Goal: Transaction & Acquisition: Purchase product/service

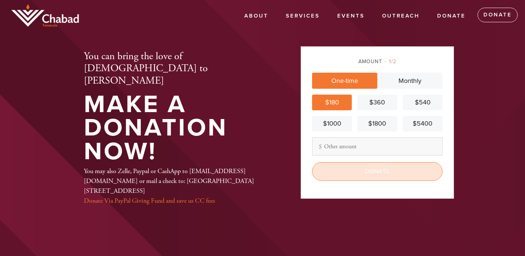
click at [372, 173] on input "Donate" at bounding box center [377, 171] width 131 height 18
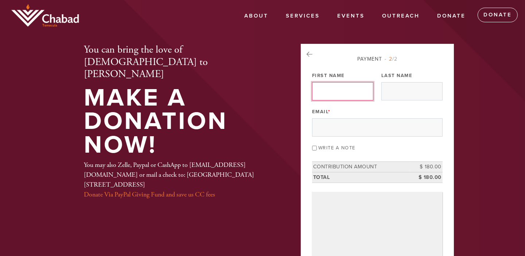
click at [357, 94] on input "First Name" at bounding box center [342, 91] width 61 height 18
type input "Inna"
type input "Khayut"
type input "[EMAIL_ADDRESS][DOMAIN_NAME]"
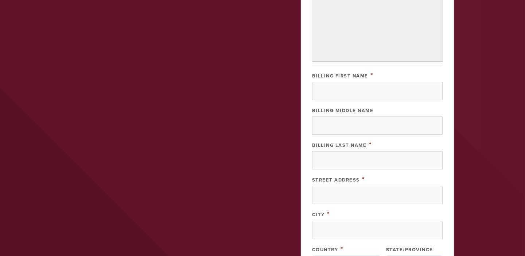
scroll to position [219, 0]
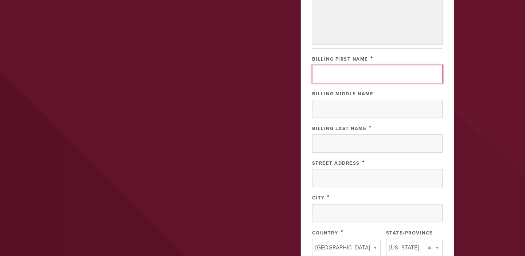
click at [363, 76] on input "Billing First Name" at bounding box center [377, 74] width 131 height 18
type input "Inna"
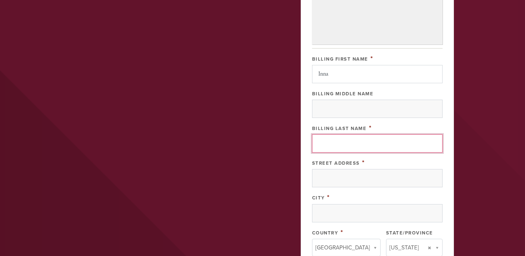
type input "Khayut"
type input "[STREET_ADDRESS]"
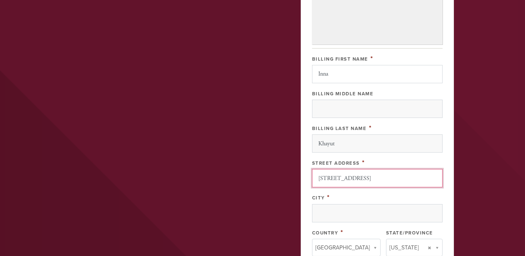
type input "[GEOGRAPHIC_DATA]"
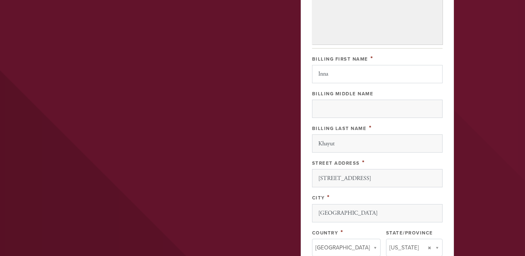
type input "CA"
type input "90010"
type input "CA"
type input "[GEOGRAPHIC_DATA]"
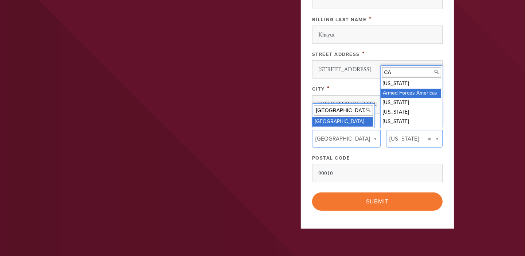
scroll to position [328, 0]
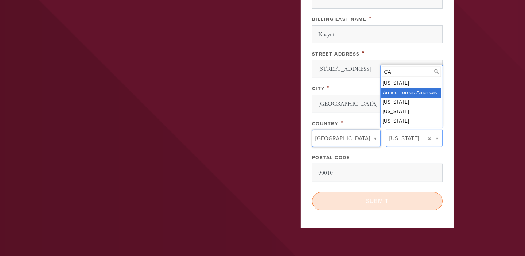
click at [390, 198] on input "Submit" at bounding box center [377, 201] width 131 height 18
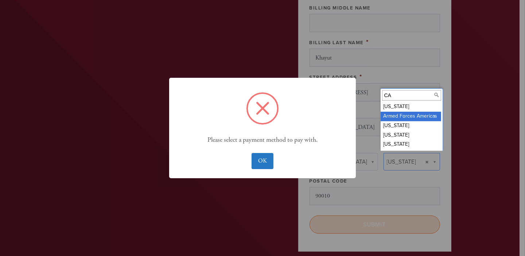
scroll to position [351, 0]
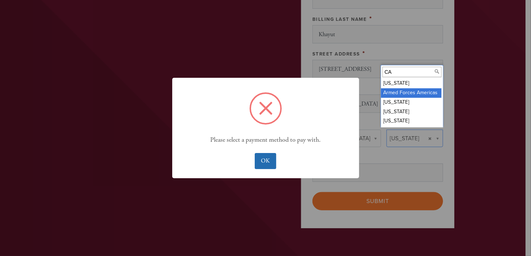
click at [264, 164] on button "OK" at bounding box center [266, 161] width 22 height 16
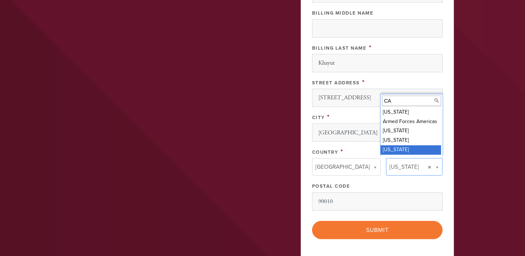
scroll to position [381, 0]
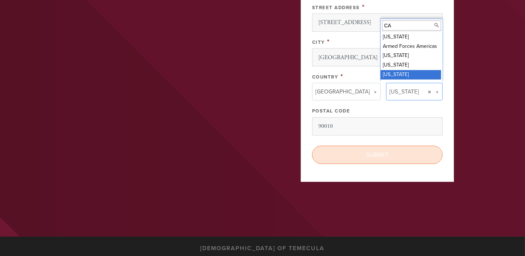
drag, startPoint x: 403, startPoint y: 152, endPoint x: 403, endPoint y: 156, distance: 4.0
click at [403, 156] on input "Submit" at bounding box center [377, 155] width 131 height 18
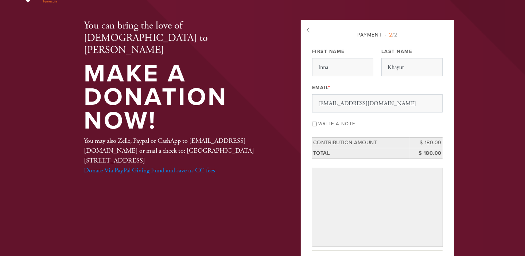
scroll to position [0, 0]
